Goal: Task Accomplishment & Management: Use online tool/utility

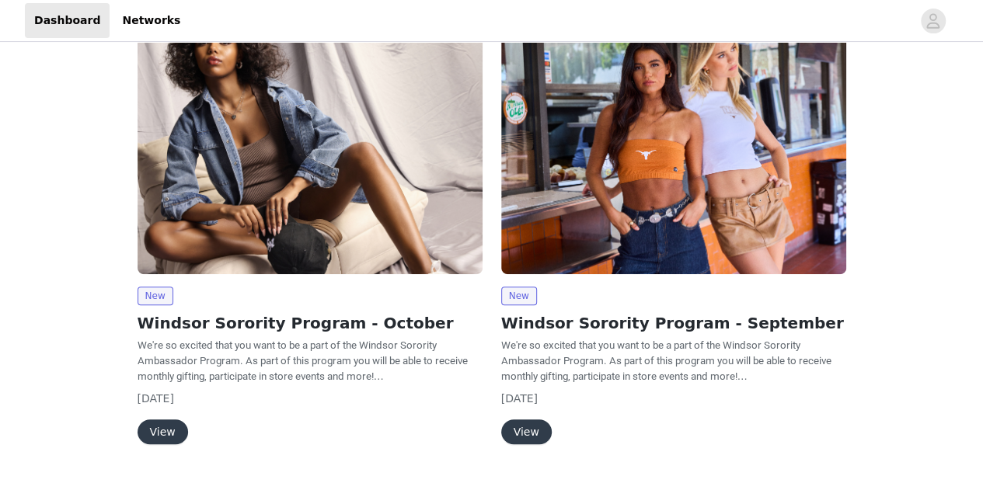
scroll to position [160, 0]
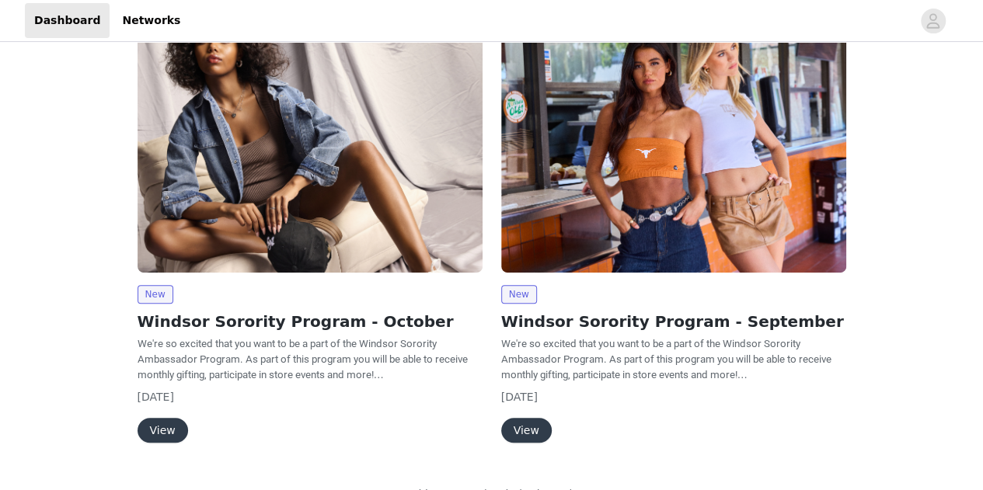
click at [172, 429] on button "View" at bounding box center [163, 430] width 51 height 25
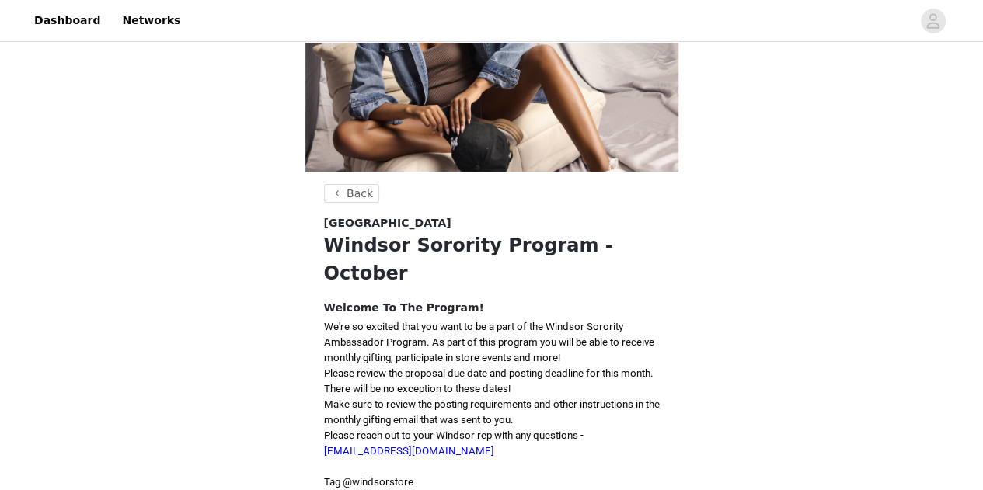
scroll to position [335, 0]
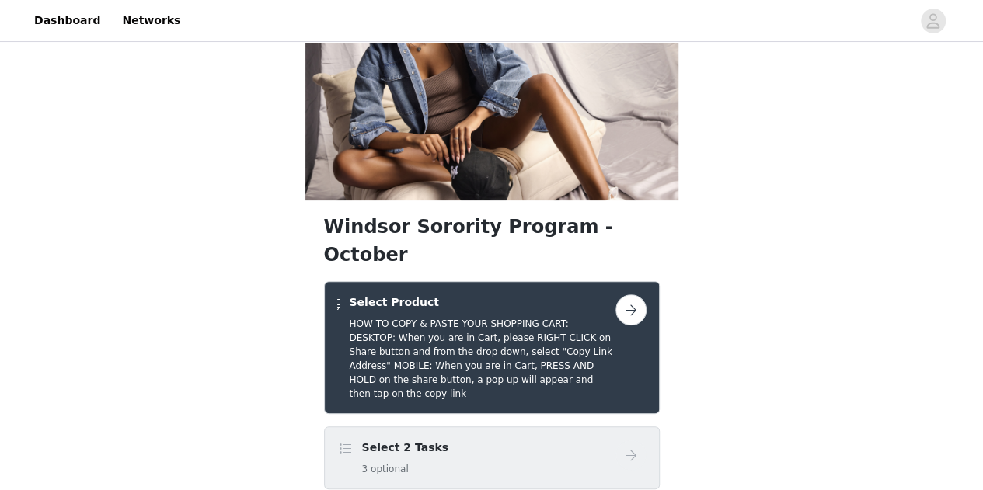
scroll to position [94, 0]
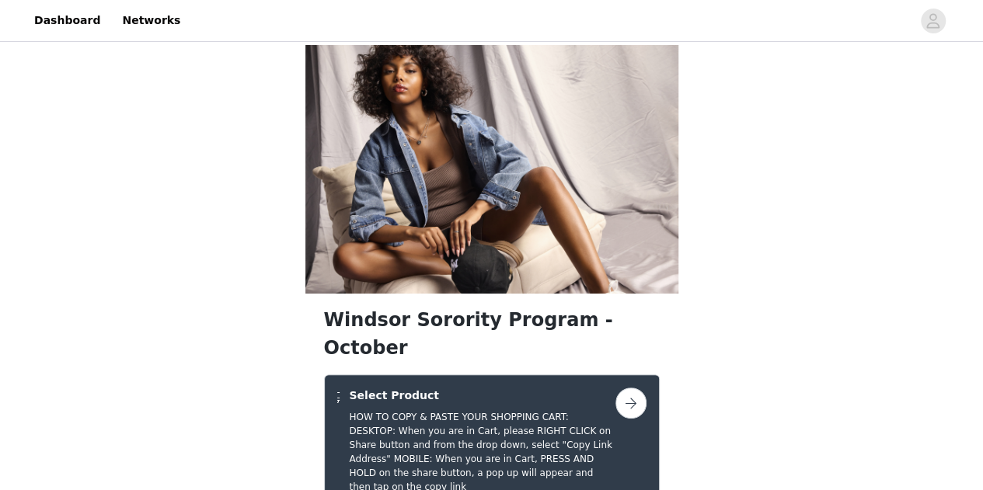
click at [629, 388] on button "button" at bounding box center [630, 403] width 31 height 31
